Goal: Information Seeking & Learning: Learn about a topic

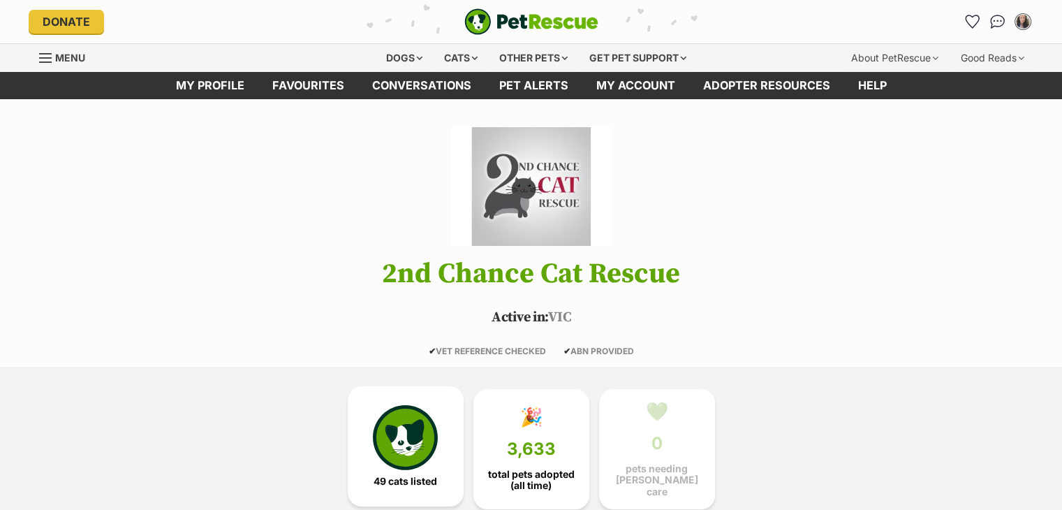
click at [399, 439] on img at bounding box center [405, 437] width 64 height 64
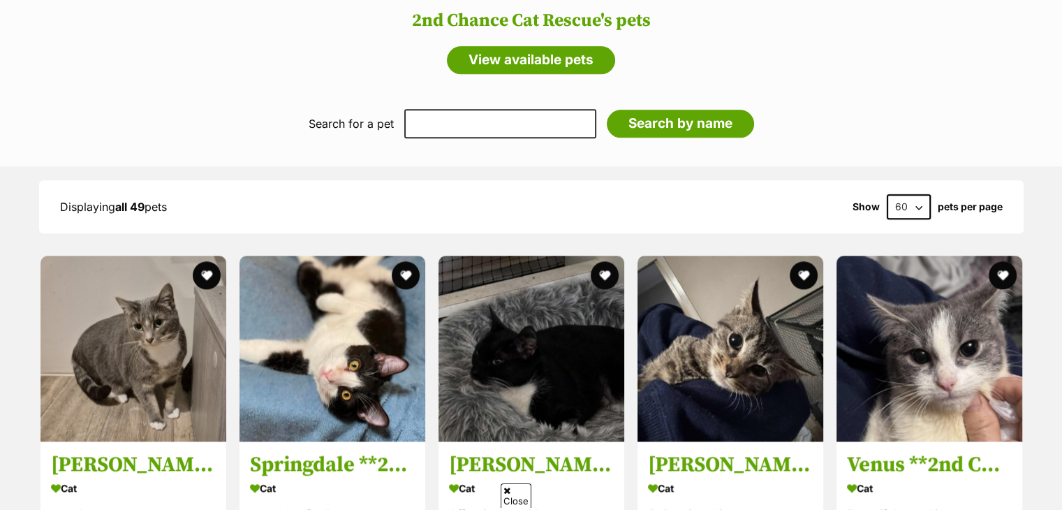
scroll to position [1403, 0]
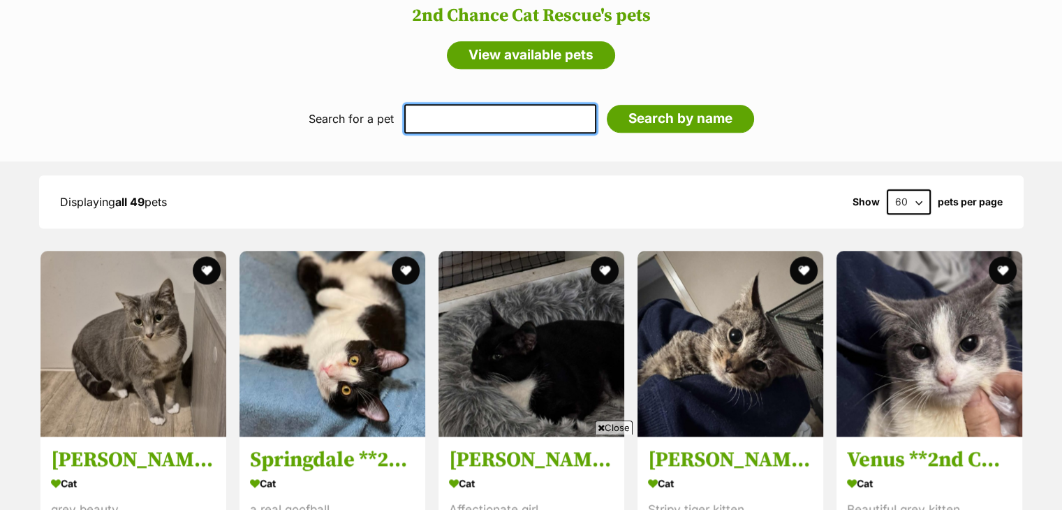
click at [471, 112] on input "text" at bounding box center [500, 118] width 192 height 29
type input "Lilli"
click at [607, 105] on input "Search by name" at bounding box center [680, 119] width 147 height 28
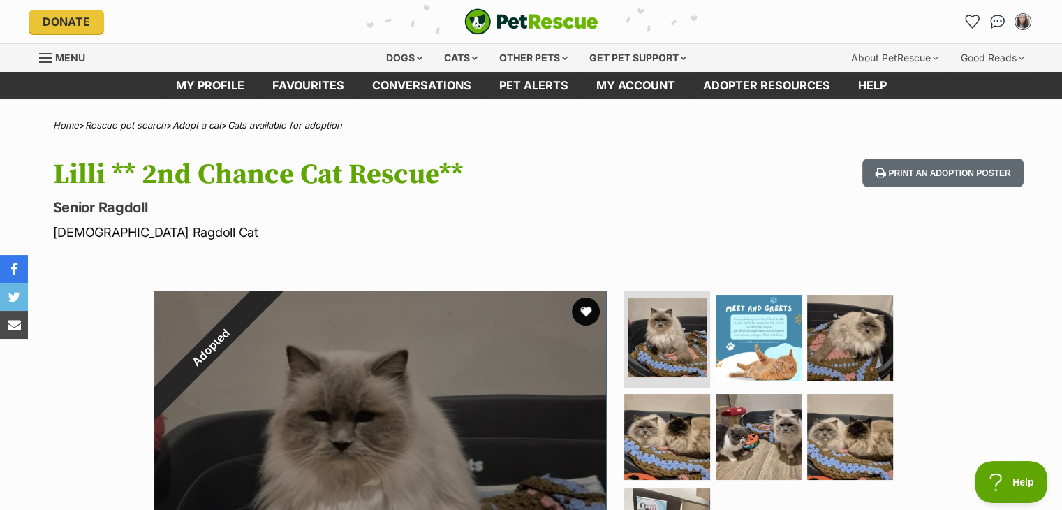
click at [515, 212] on p "Senior Ragdoll" at bounding box center [348, 208] width 591 height 20
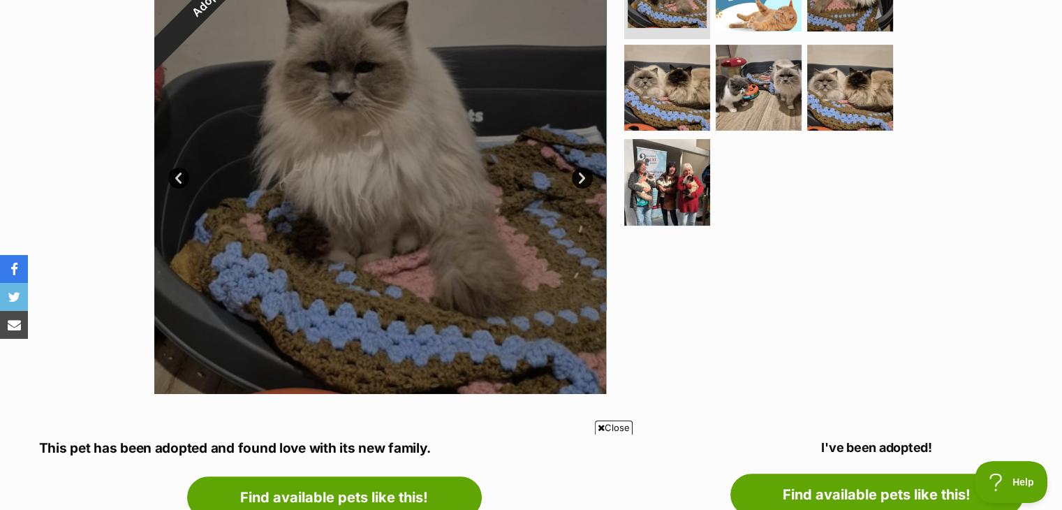
click at [715, 266] on div at bounding box center [764, 167] width 286 height 452
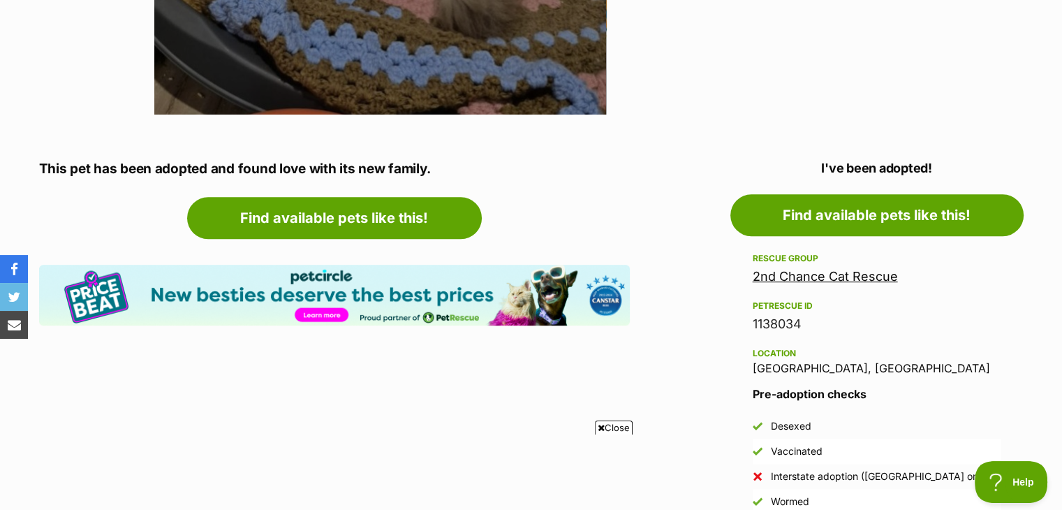
scroll to position [349, 0]
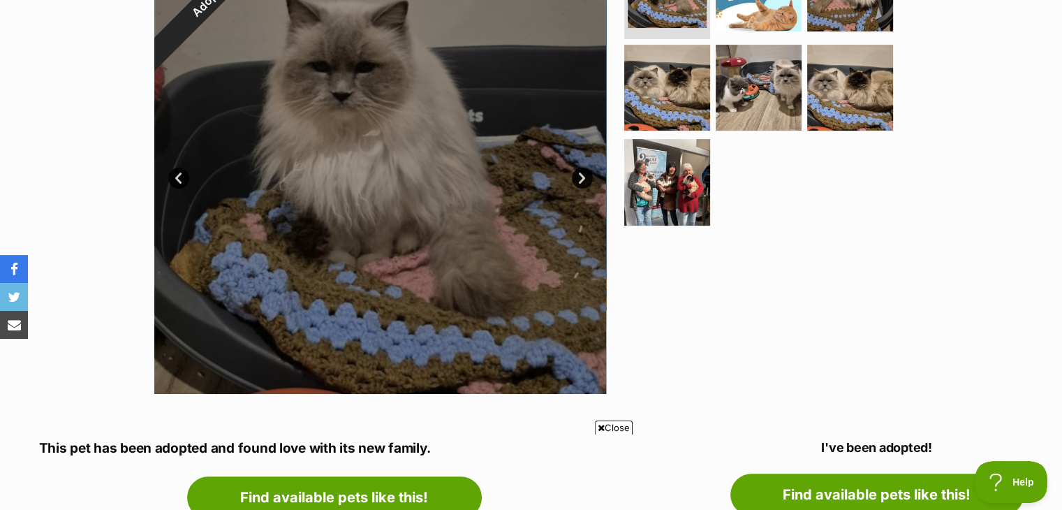
click at [723, 288] on div at bounding box center [764, 167] width 286 height 452
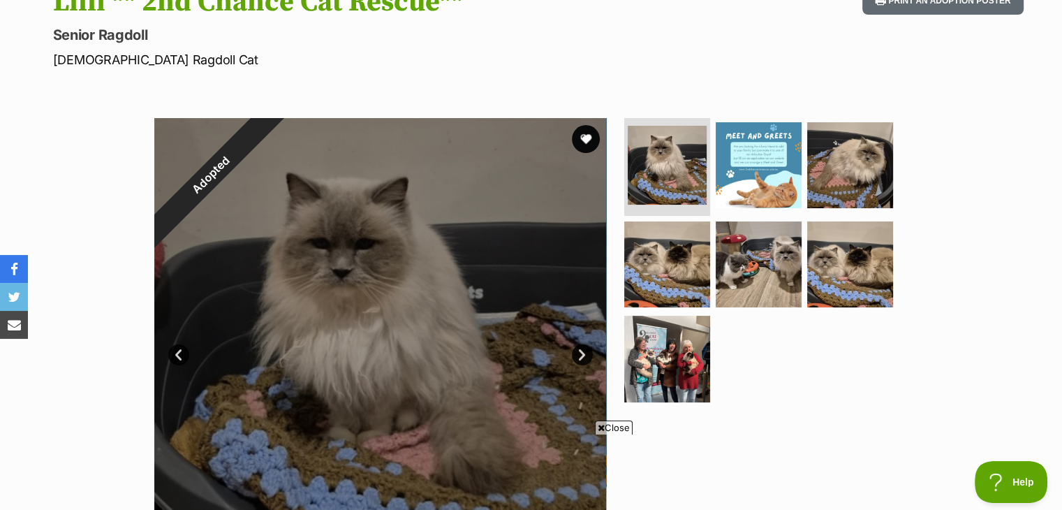
scroll to position [140, 0]
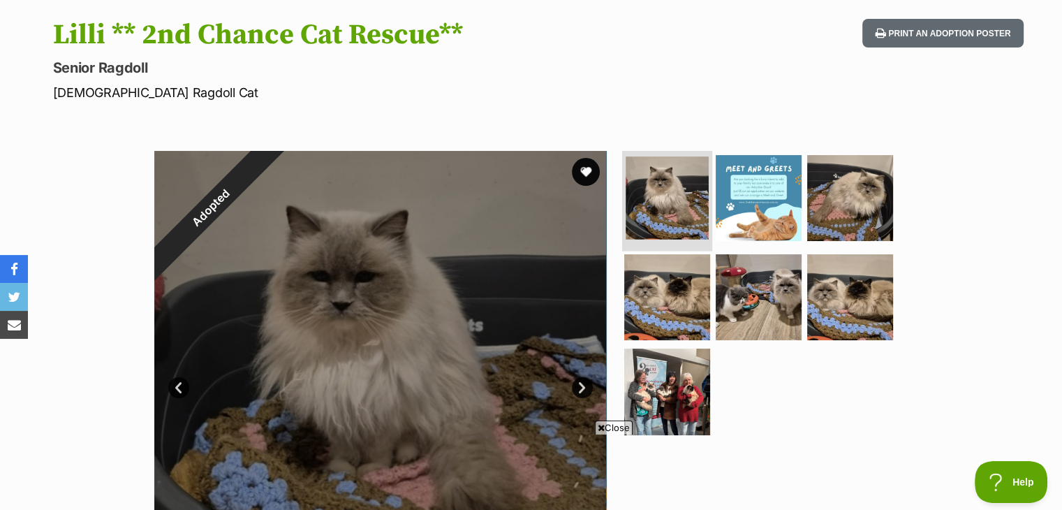
click at [650, 194] on img at bounding box center [667, 197] width 83 height 83
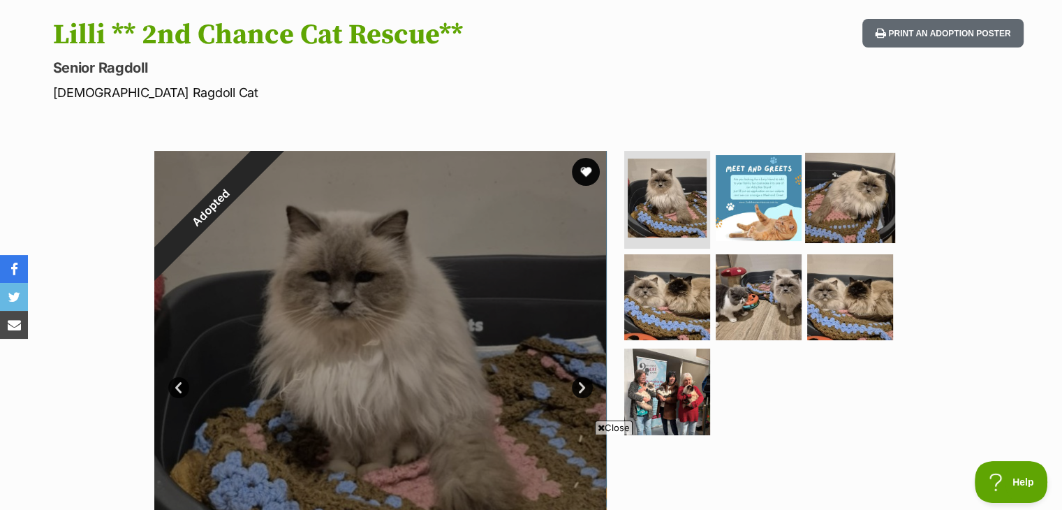
click at [834, 193] on img at bounding box center [850, 198] width 90 height 90
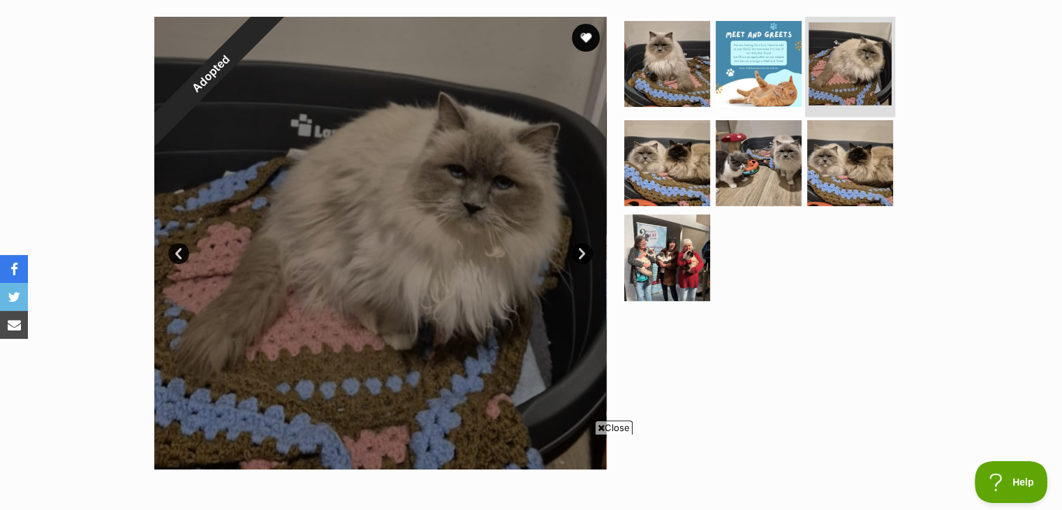
scroll to position [279, 0]
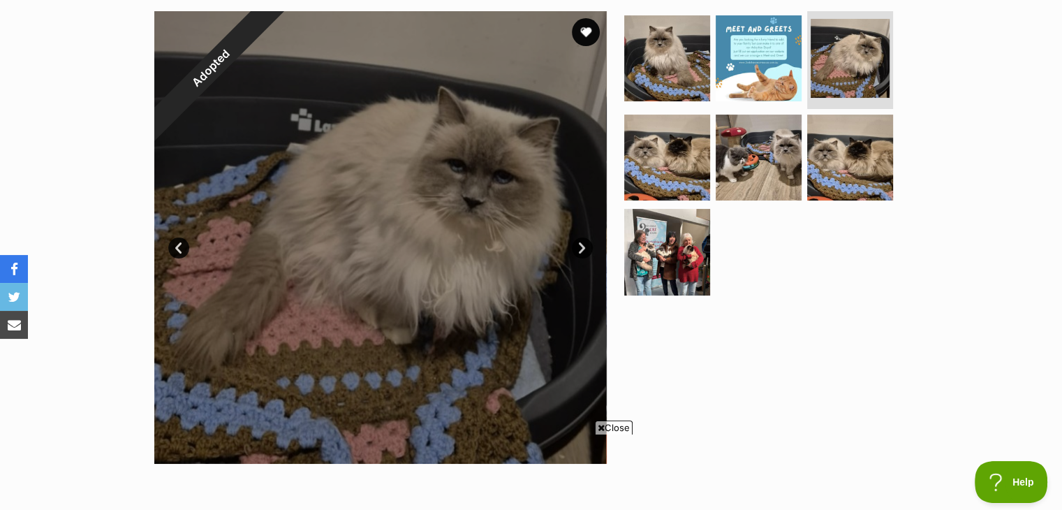
click at [601, 427] on icon at bounding box center [601, 427] width 7 height 9
click at [662, 165] on img at bounding box center [667, 157] width 90 height 90
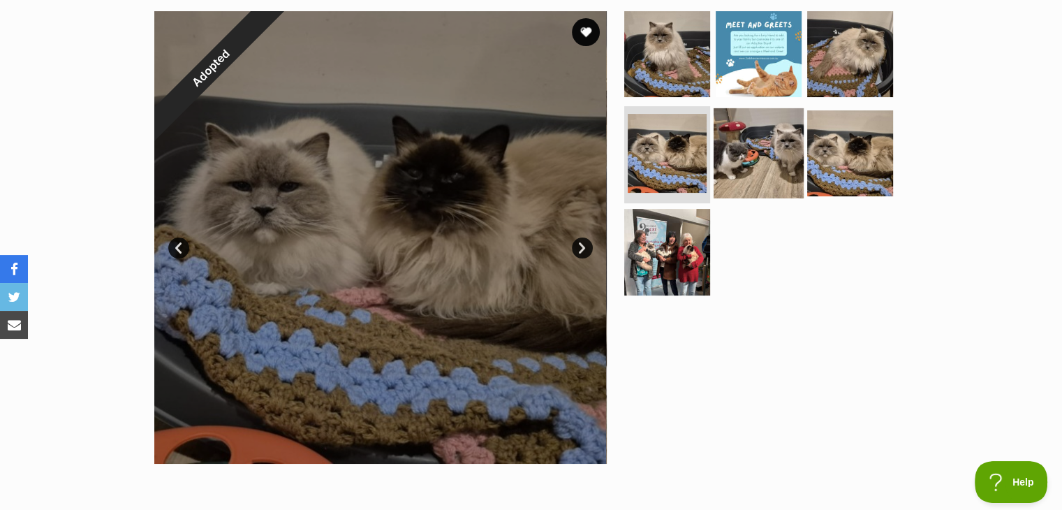
click at [737, 154] on img at bounding box center [759, 153] width 90 height 90
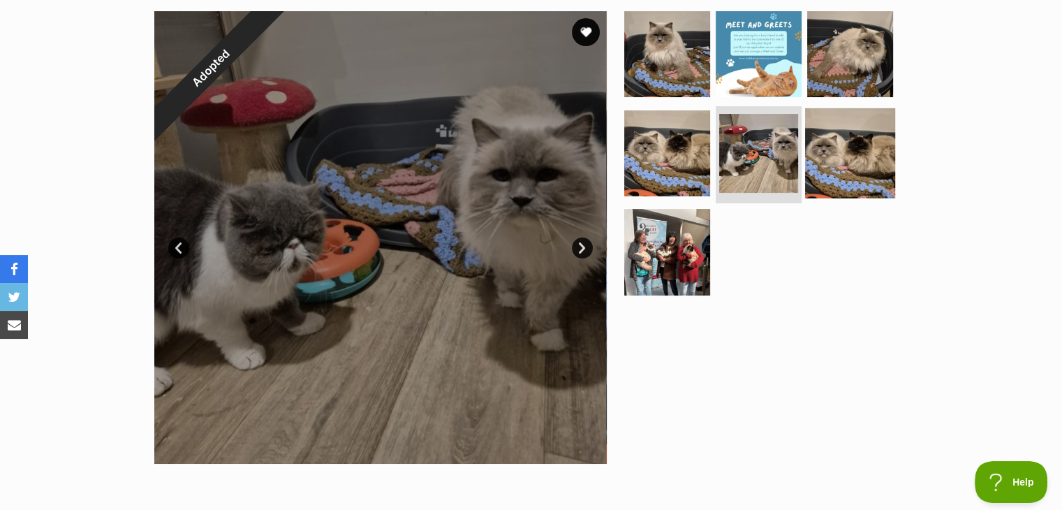
click at [848, 154] on img at bounding box center [850, 153] width 90 height 90
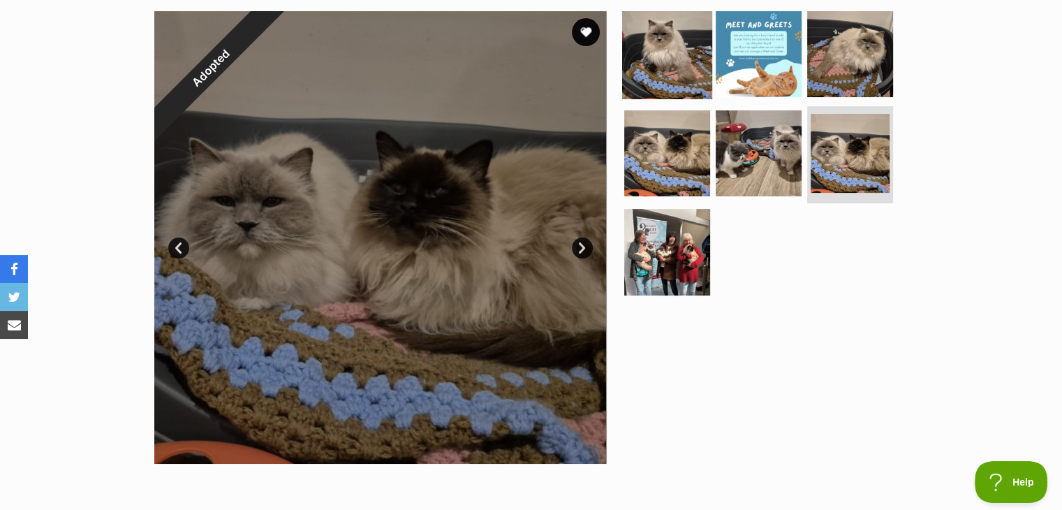
click at [657, 51] on img at bounding box center [667, 54] width 90 height 90
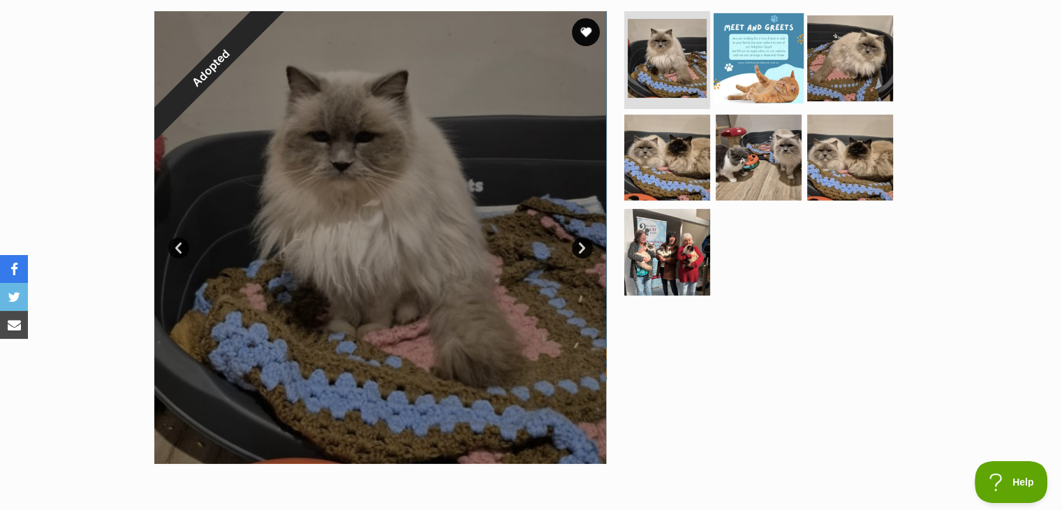
click at [779, 62] on img at bounding box center [759, 58] width 90 height 90
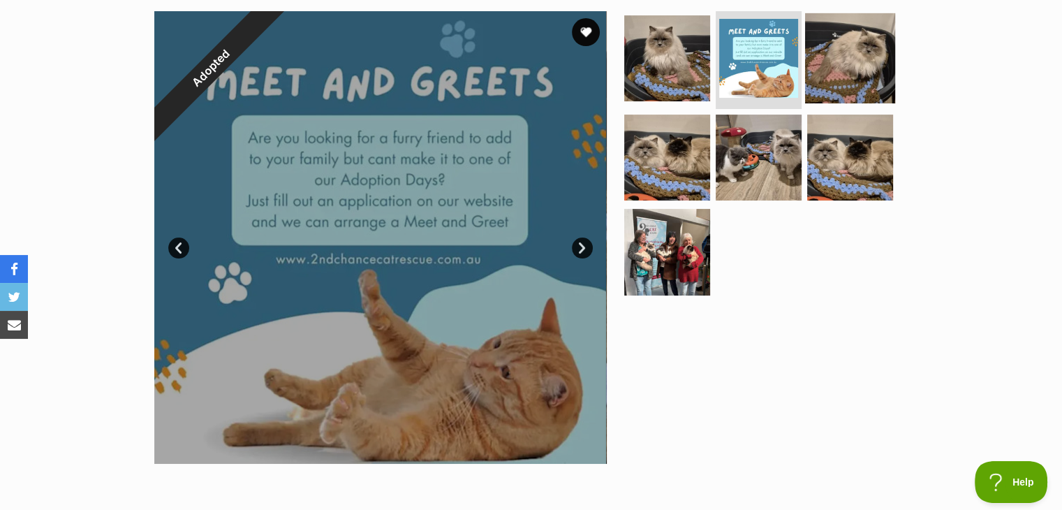
click at [862, 61] on img at bounding box center [850, 58] width 90 height 90
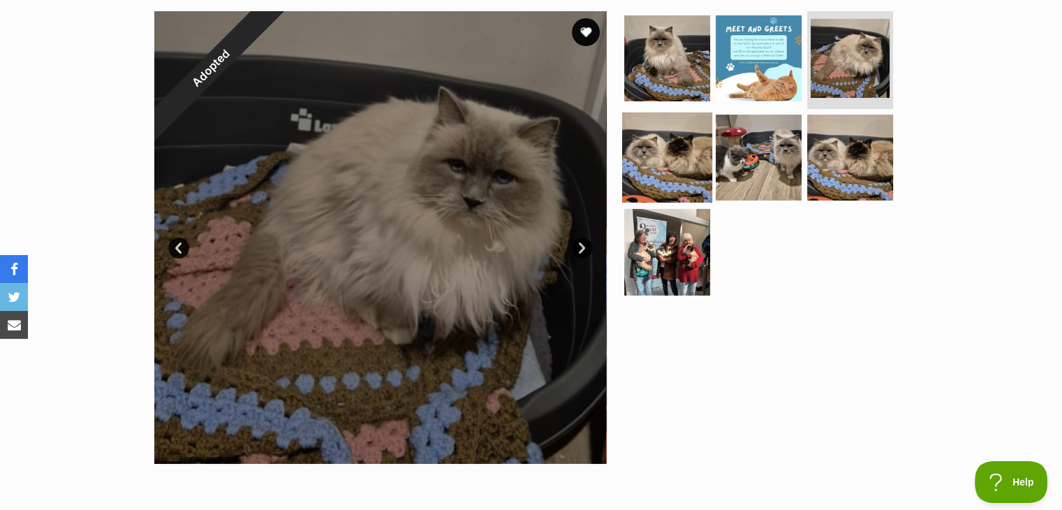
click at [659, 163] on img at bounding box center [667, 157] width 90 height 90
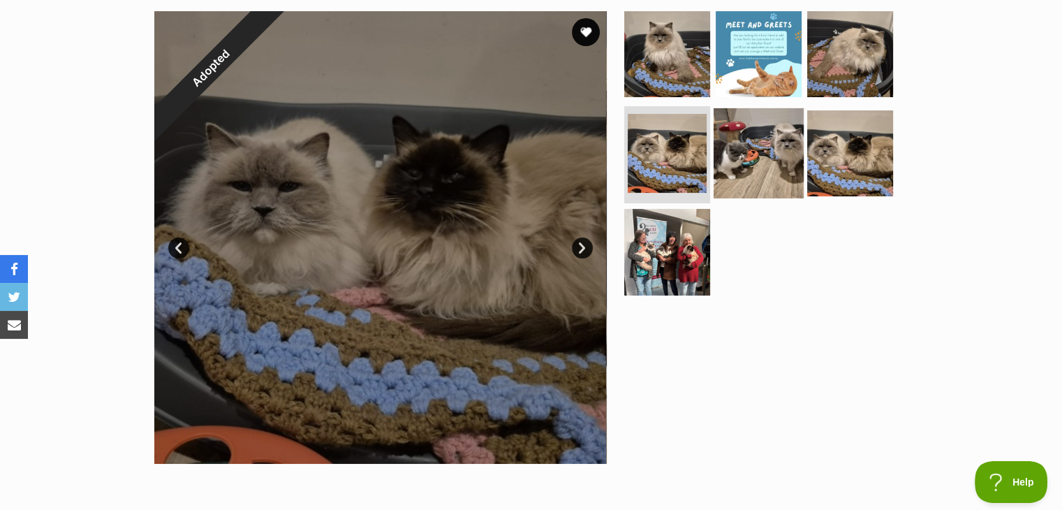
click at [746, 165] on img at bounding box center [759, 153] width 90 height 90
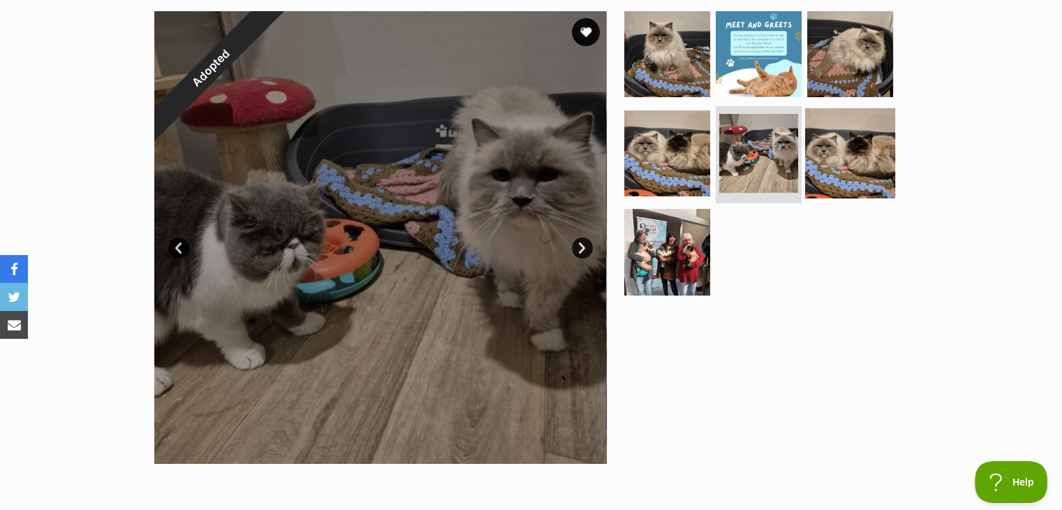
click at [864, 155] on img at bounding box center [850, 153] width 90 height 90
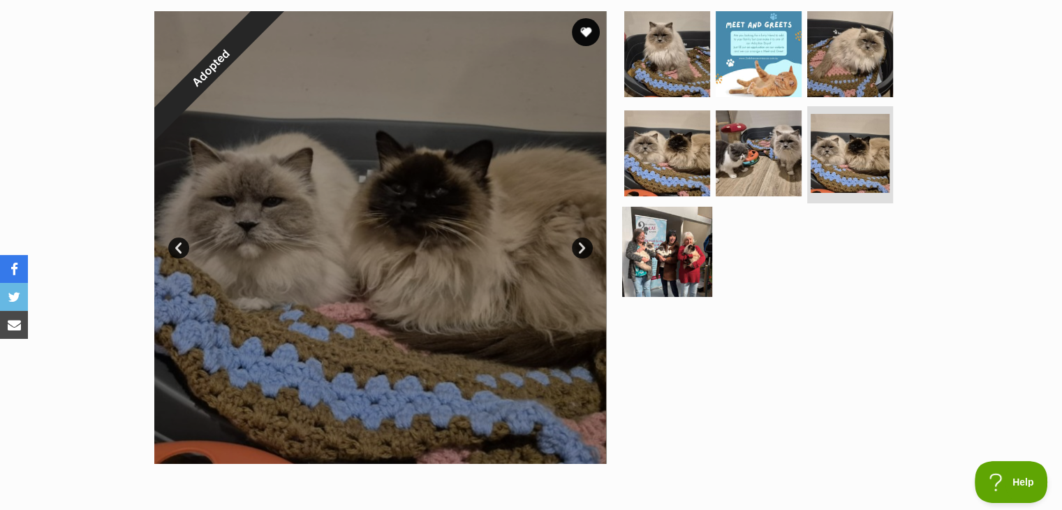
click at [680, 251] on img at bounding box center [667, 252] width 90 height 90
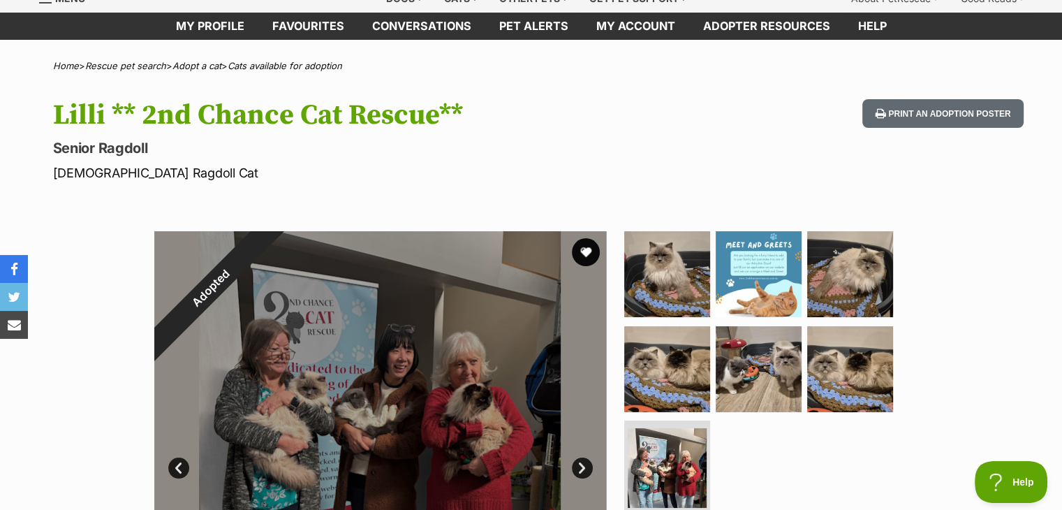
scroll to position [0, 0]
